Goal: Information Seeking & Learning: Learn about a topic

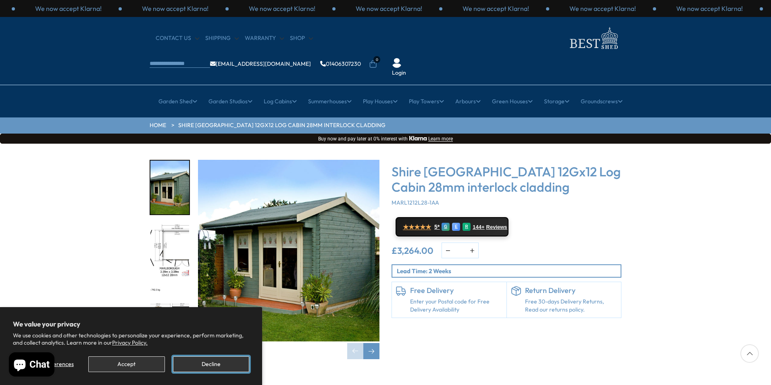
click at [200, 361] on button "Decline" at bounding box center [211, 364] width 76 height 16
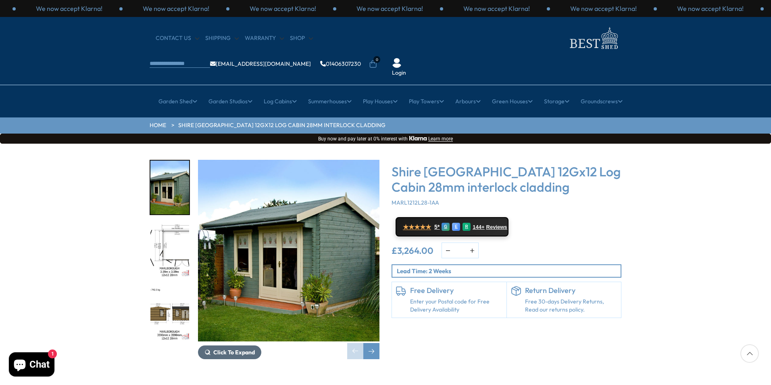
click at [234, 348] on span "Click To Expand" at bounding box center [234, 351] width 42 height 7
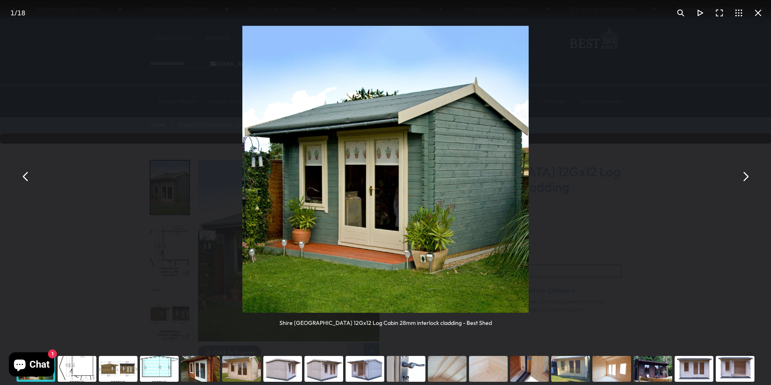
click at [366, 204] on img "You can close this modal content with the ESC key" at bounding box center [385, 169] width 287 height 287
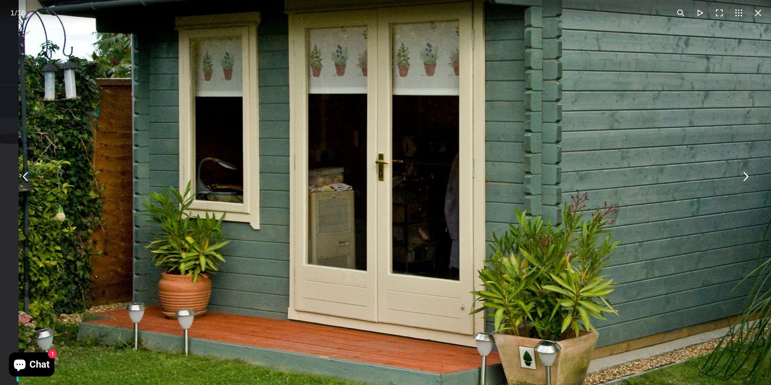
click at [403, 239] on img "You can close this modal content with the ESC key" at bounding box center [422, 106] width 806 height 806
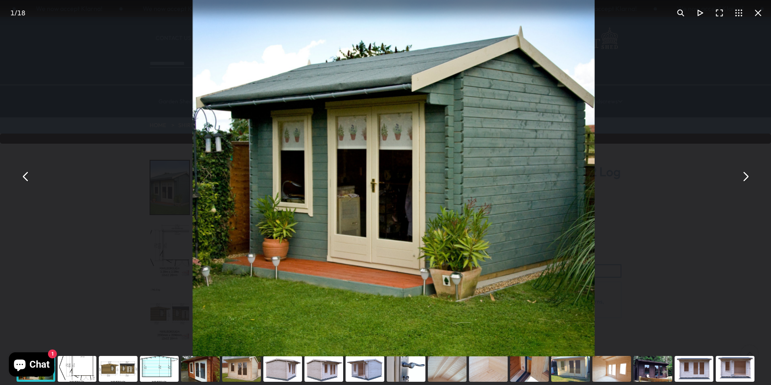
click at [403, 239] on img "You can close this modal content with the ESC key" at bounding box center [394, 155] width 402 height 402
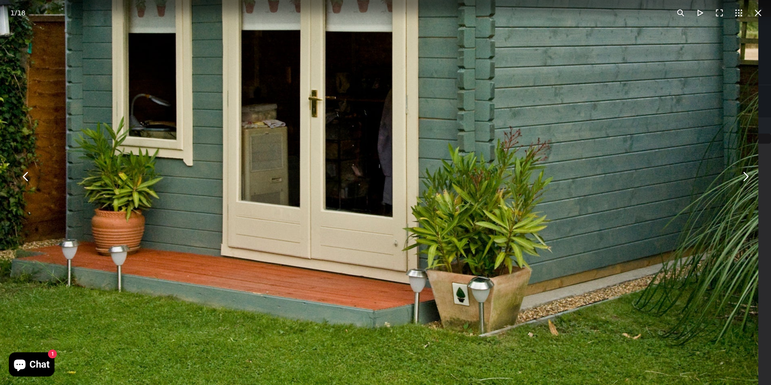
click at [743, 173] on button "You can close this modal content with the ESC key" at bounding box center [744, 176] width 19 height 19
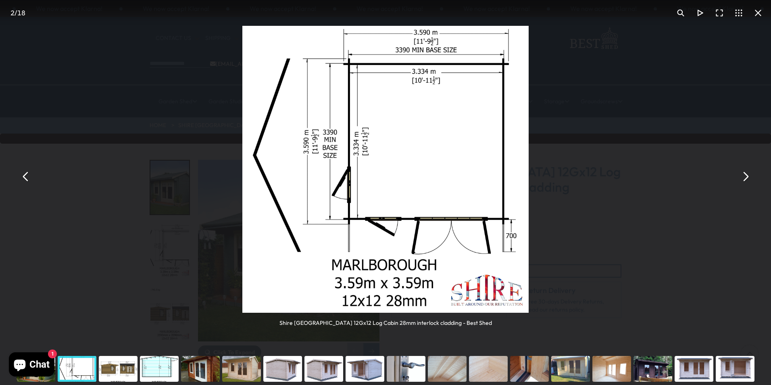
click at [745, 172] on button "You can close this modal content with the ESC key" at bounding box center [744, 176] width 19 height 19
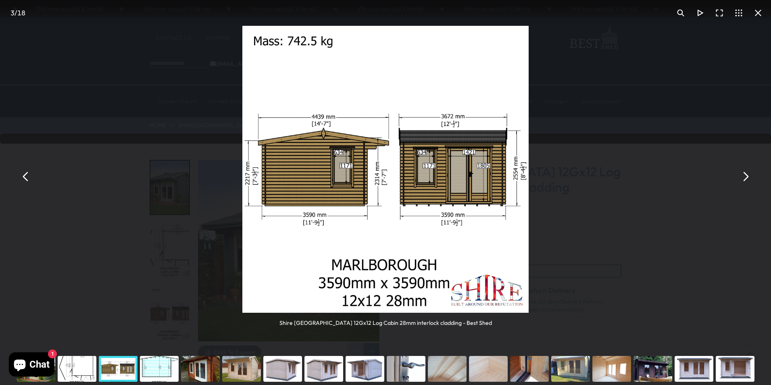
click at [745, 172] on button "You can close this modal content with the ESC key" at bounding box center [744, 176] width 19 height 19
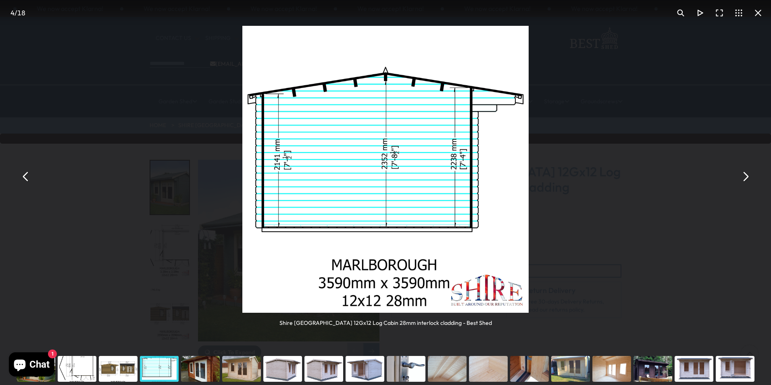
click at [745, 172] on button "You can close this modal content with the ESC key" at bounding box center [744, 176] width 19 height 19
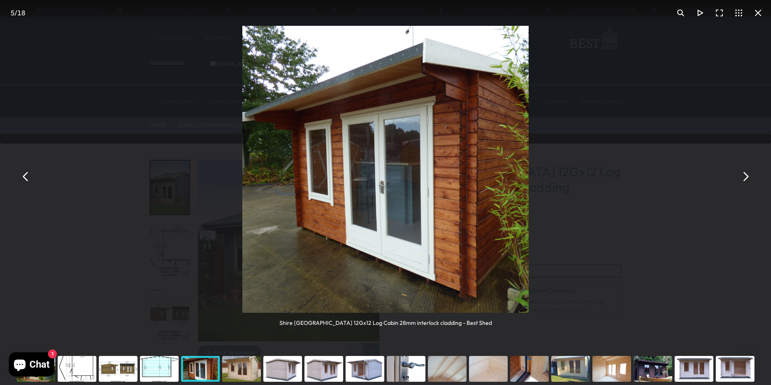
click at [745, 172] on button "You can close this modal content with the ESC key" at bounding box center [744, 176] width 19 height 19
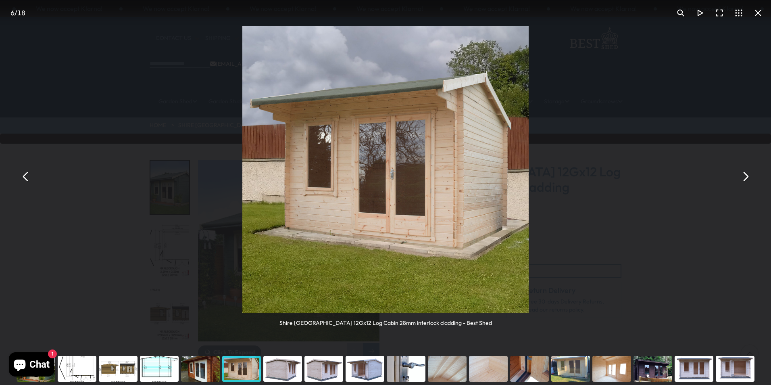
click at [745, 172] on button "You can close this modal content with the ESC key" at bounding box center [744, 176] width 19 height 19
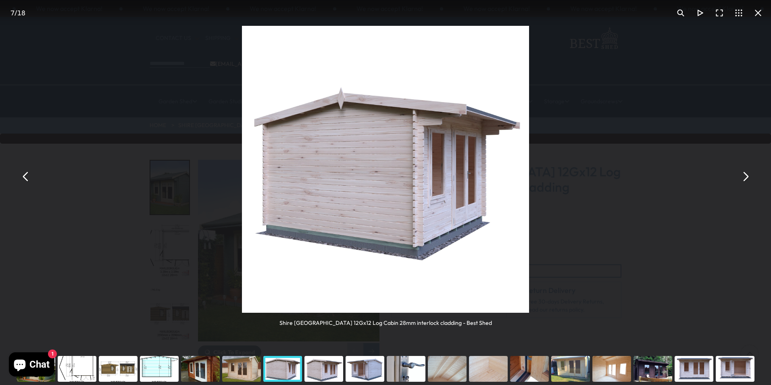
click at [745, 172] on button "You can close this modal content with the ESC key" at bounding box center [744, 176] width 19 height 19
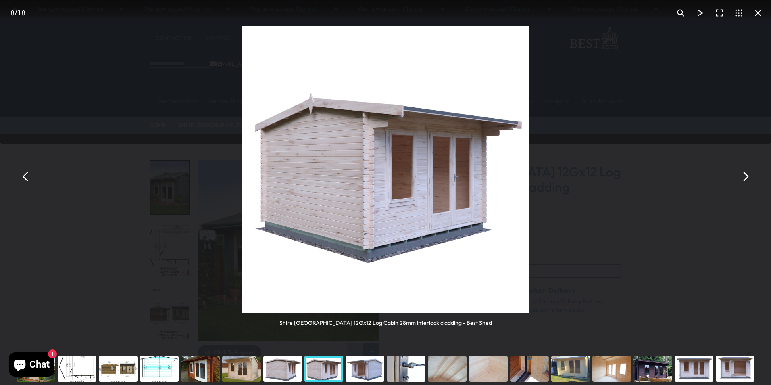
click at [746, 173] on button "You can close this modal content with the ESC key" at bounding box center [744, 176] width 19 height 19
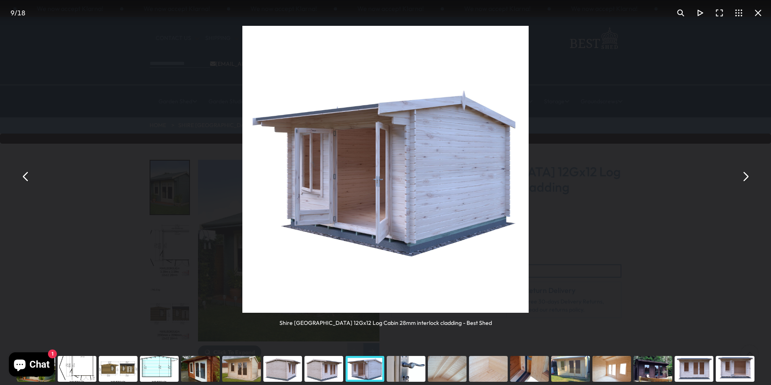
click at [747, 173] on button "You can close this modal content with the ESC key" at bounding box center [744, 176] width 19 height 19
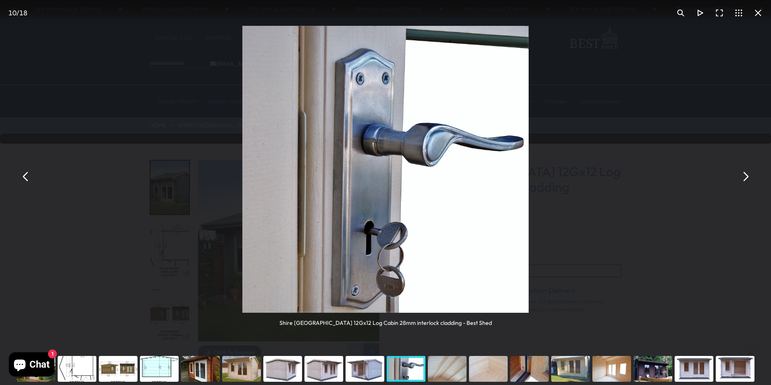
click at [747, 173] on button "You can close this modal content with the ESC key" at bounding box center [744, 176] width 19 height 19
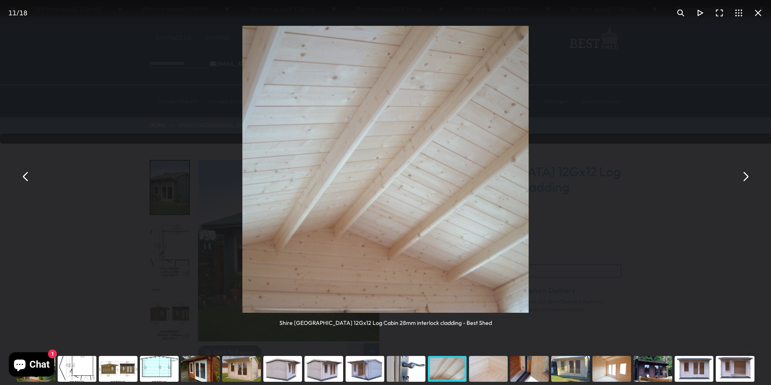
click at [747, 173] on button "You can close this modal content with the ESC key" at bounding box center [744, 176] width 19 height 19
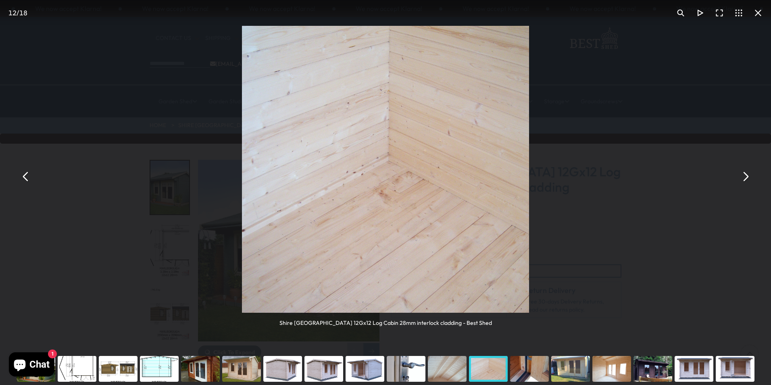
click at [747, 173] on button "You can close this modal content with the ESC key" at bounding box center [744, 176] width 19 height 19
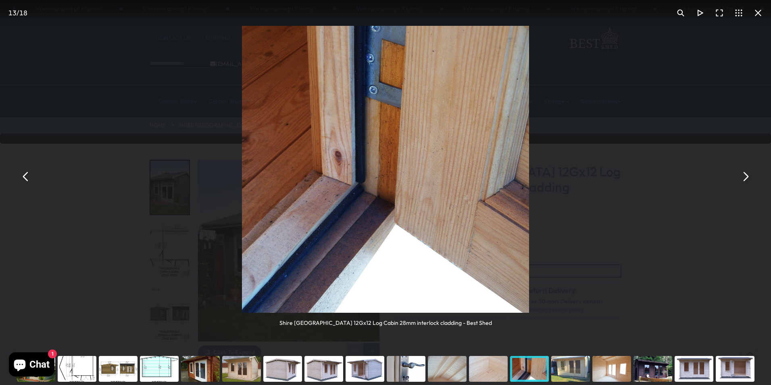
click at [747, 173] on button "You can close this modal content with the ESC key" at bounding box center [744, 176] width 19 height 19
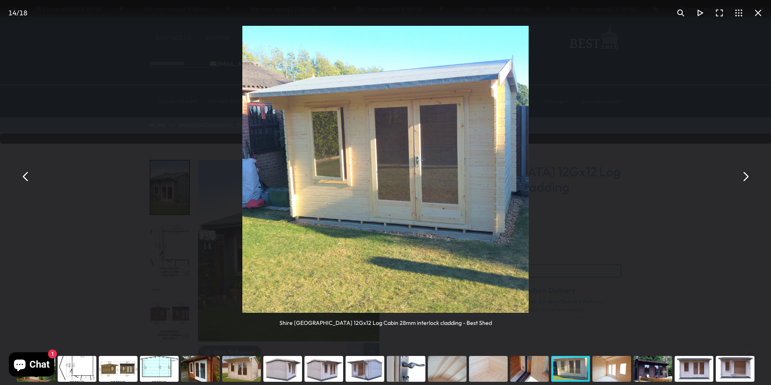
click at [748, 173] on button "You can close this modal content with the ESC key" at bounding box center [744, 176] width 19 height 19
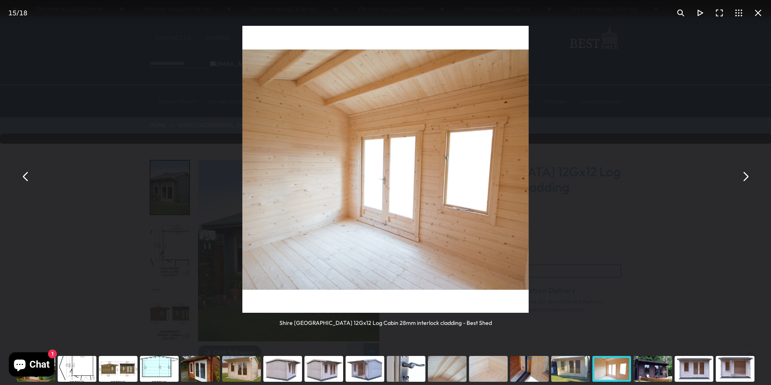
click at [746, 173] on button "You can close this modal content with the ESC key" at bounding box center [744, 176] width 19 height 19
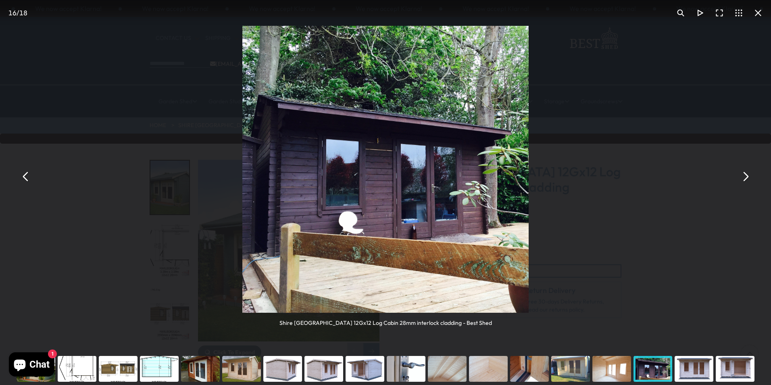
click at [746, 173] on button "You can close this modal content with the ESC key" at bounding box center [744, 176] width 19 height 19
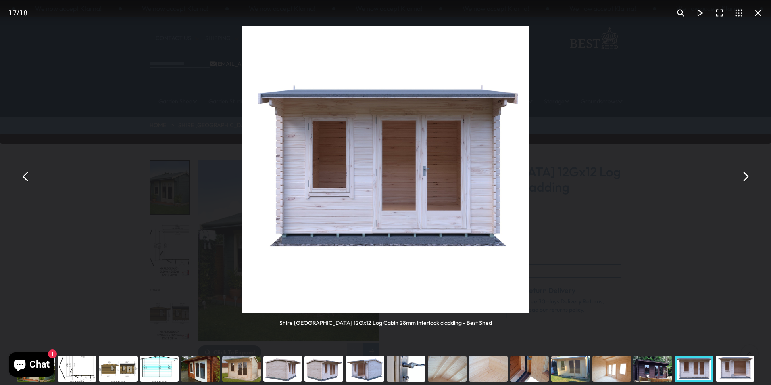
click at [746, 173] on button "You can close this modal content with the ESC key" at bounding box center [744, 176] width 19 height 19
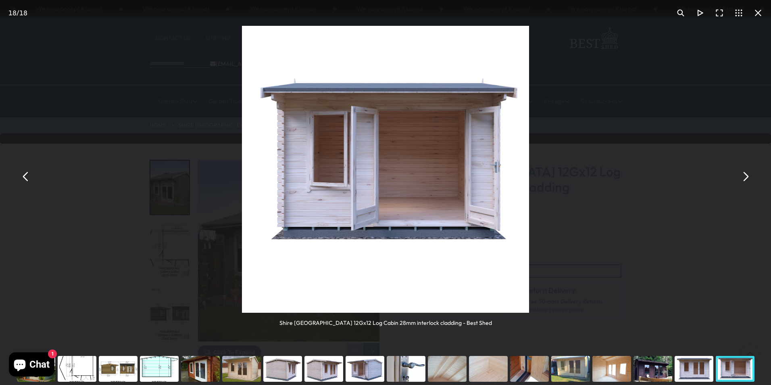
click at [746, 173] on button "You can close this modal content with the ESC key" at bounding box center [744, 176] width 19 height 19
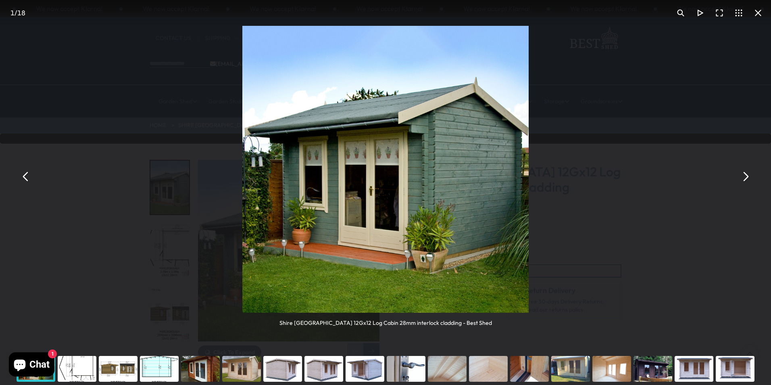
click at [746, 173] on button "You can close this modal content with the ESC key" at bounding box center [744, 176] width 19 height 19
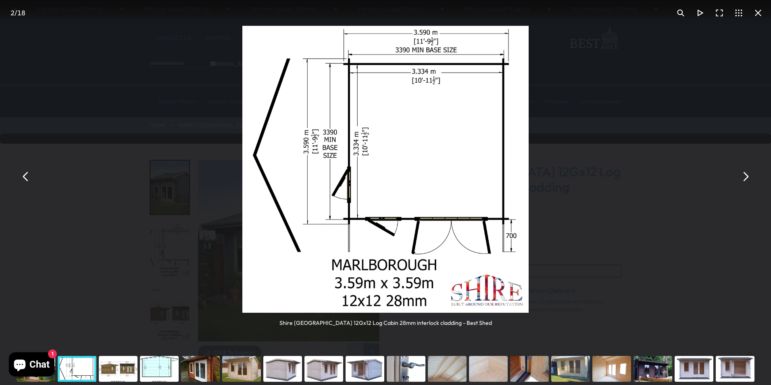
click at [25, 175] on button "You can close this modal content with the ESC key" at bounding box center [25, 176] width 19 height 19
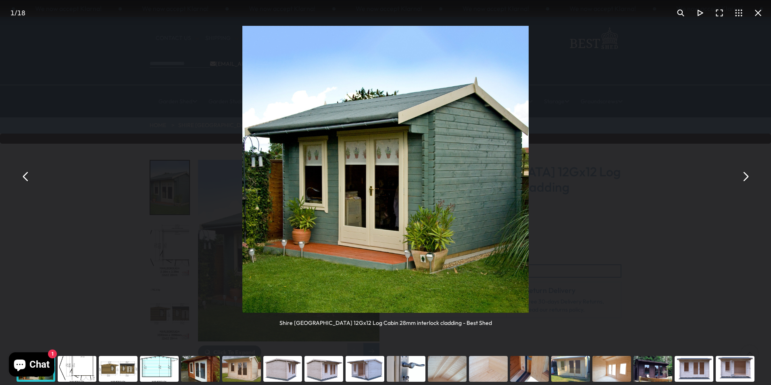
click at [756, 9] on button "You can close this modal content with the ESC key" at bounding box center [757, 12] width 19 height 19
